Goal: Information Seeking & Learning: Learn about a topic

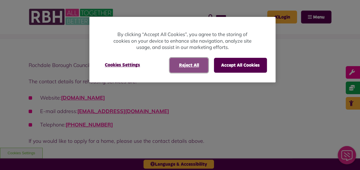
click at [184, 68] on button "Reject All" at bounding box center [188, 65] width 39 height 15
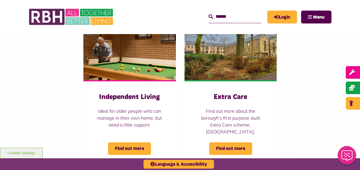
scroll to position [114, 0]
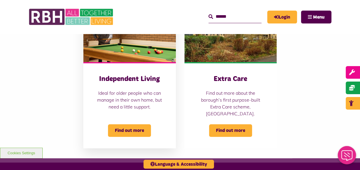
click at [122, 81] on div "Independent Living Ideal for older people who can manage in their own home, but…" at bounding box center [129, 105] width 92 height 86
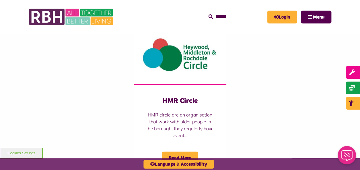
scroll to position [687, 0]
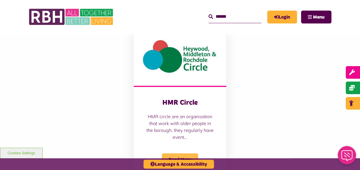
click at [165, 153] on span "Read More" at bounding box center [180, 159] width 36 height 13
